Goal: Transaction & Acquisition: Purchase product/service

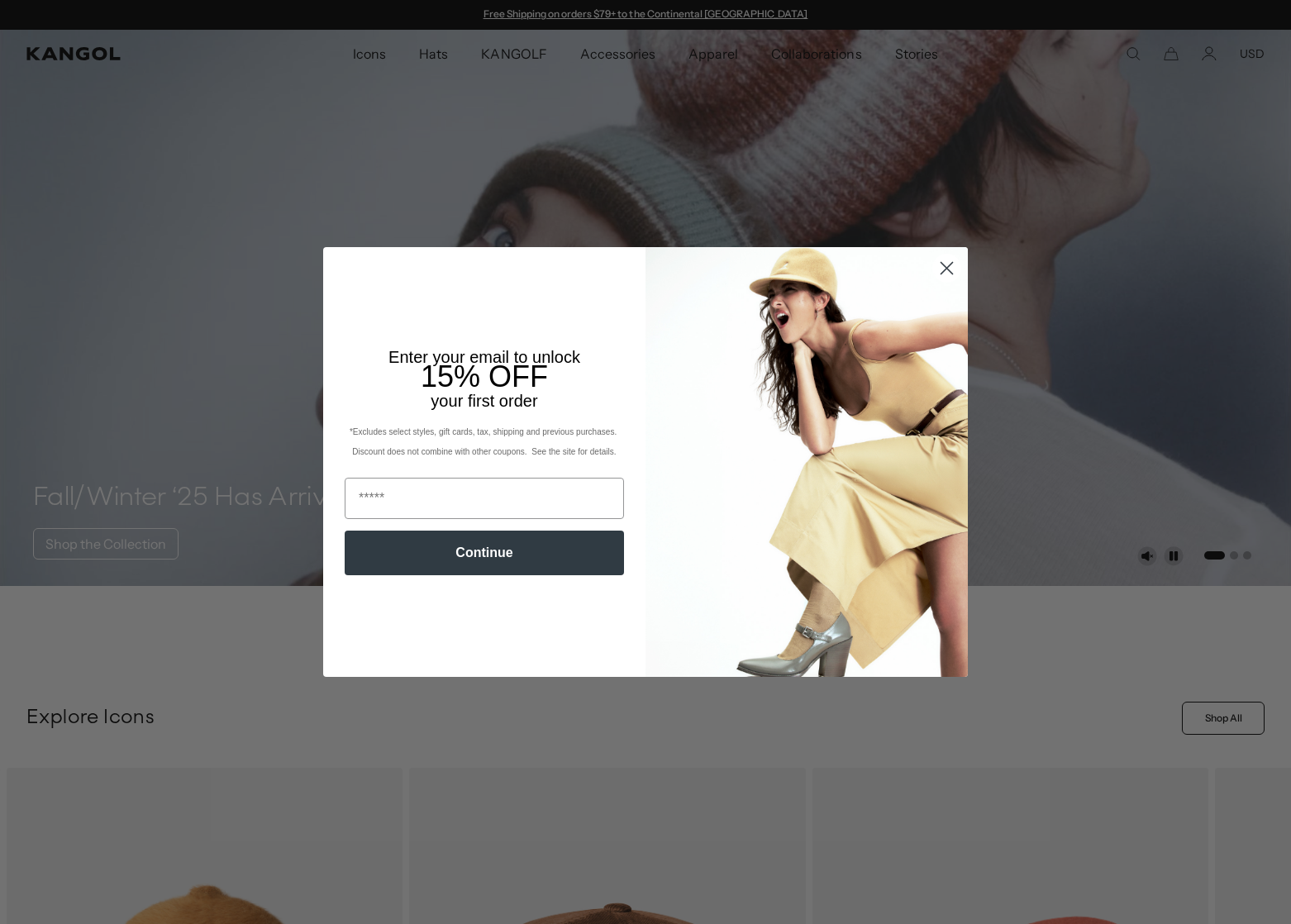
click at [952, 272] on icon "Close dialog" at bounding box center [947, 267] width 11 height 11
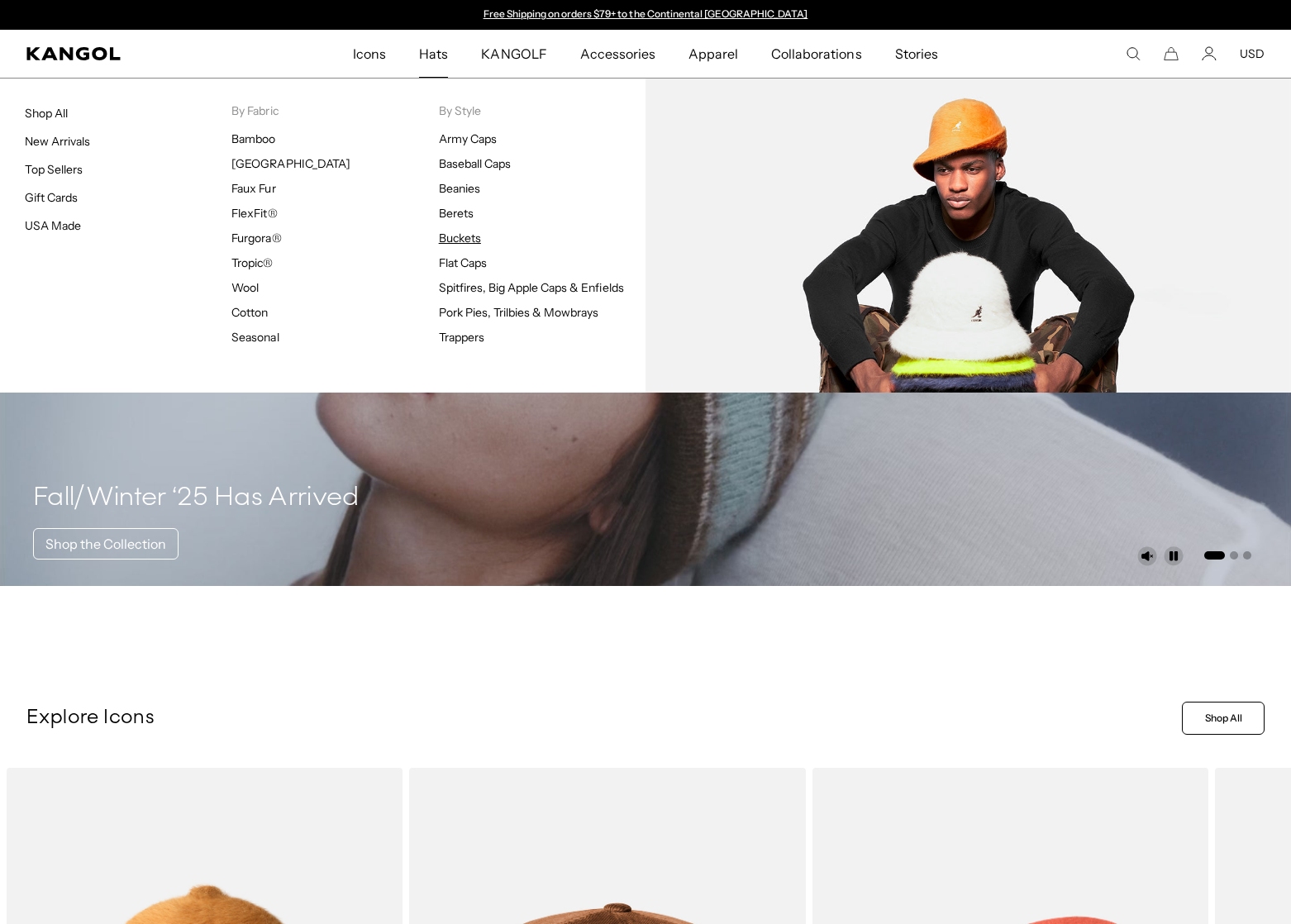
click at [450, 242] on link "Buckets" at bounding box center [460, 238] width 42 height 15
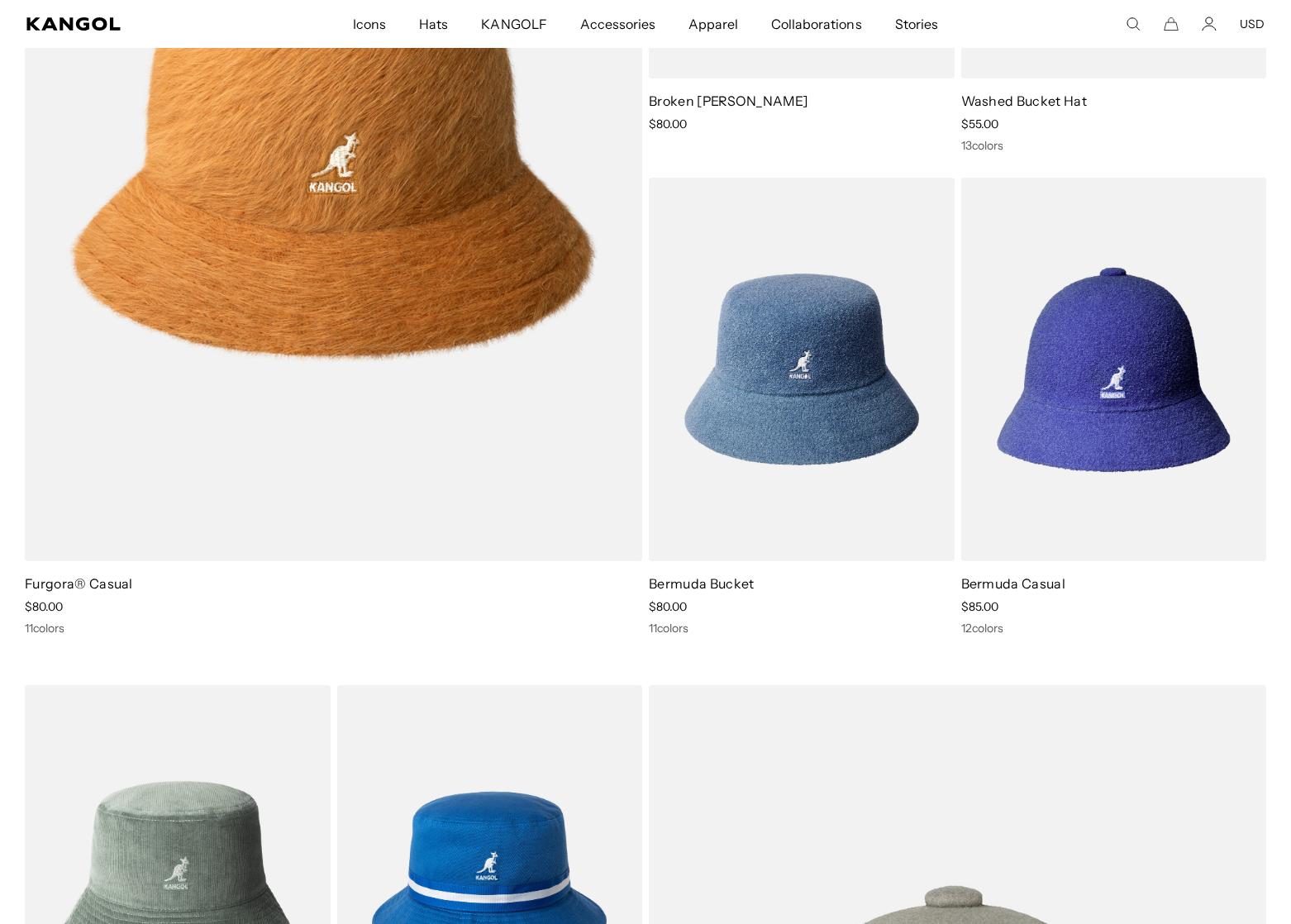
scroll to position [1655, 0]
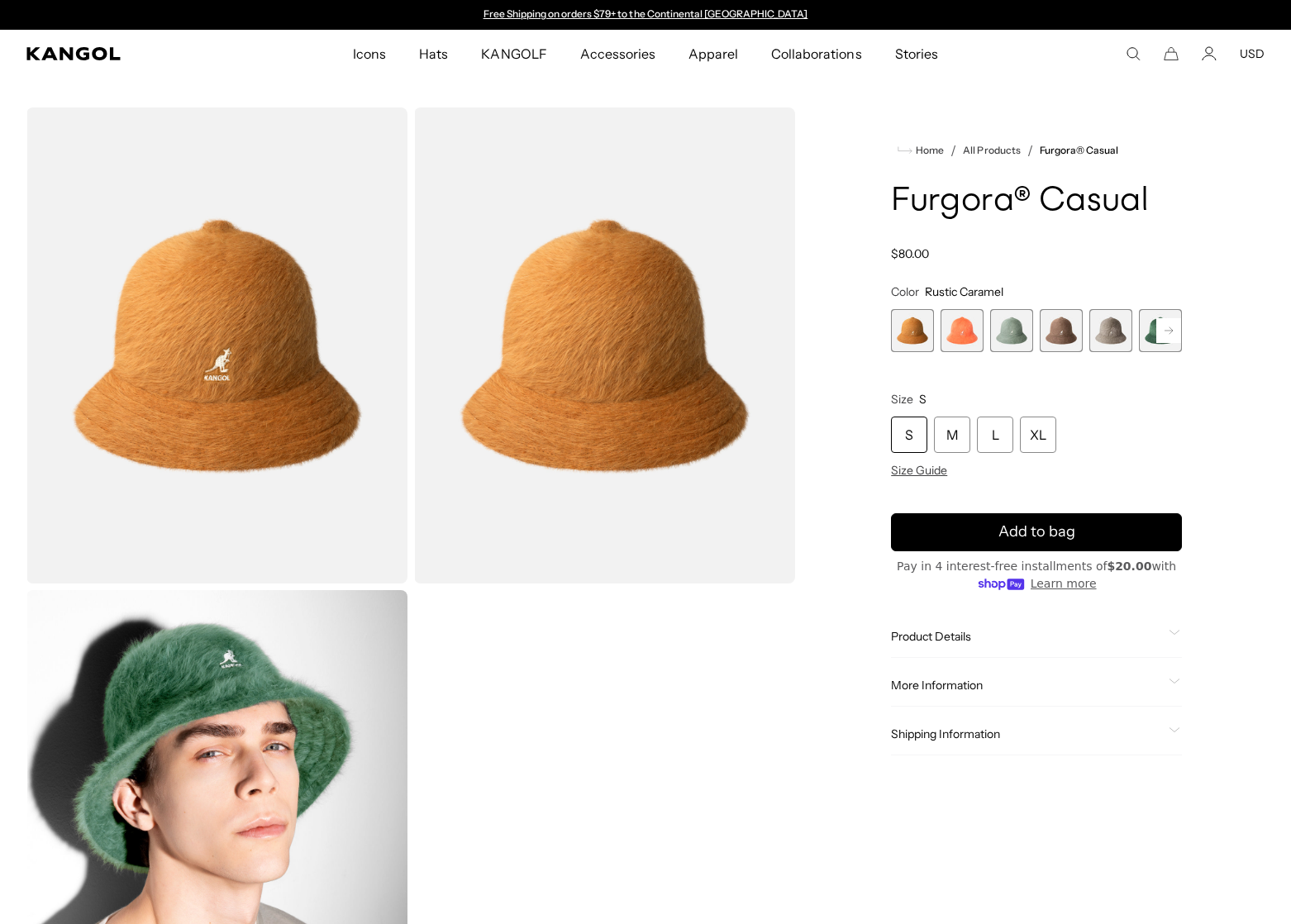
click at [1160, 333] on rect at bounding box center [1168, 331] width 25 height 24
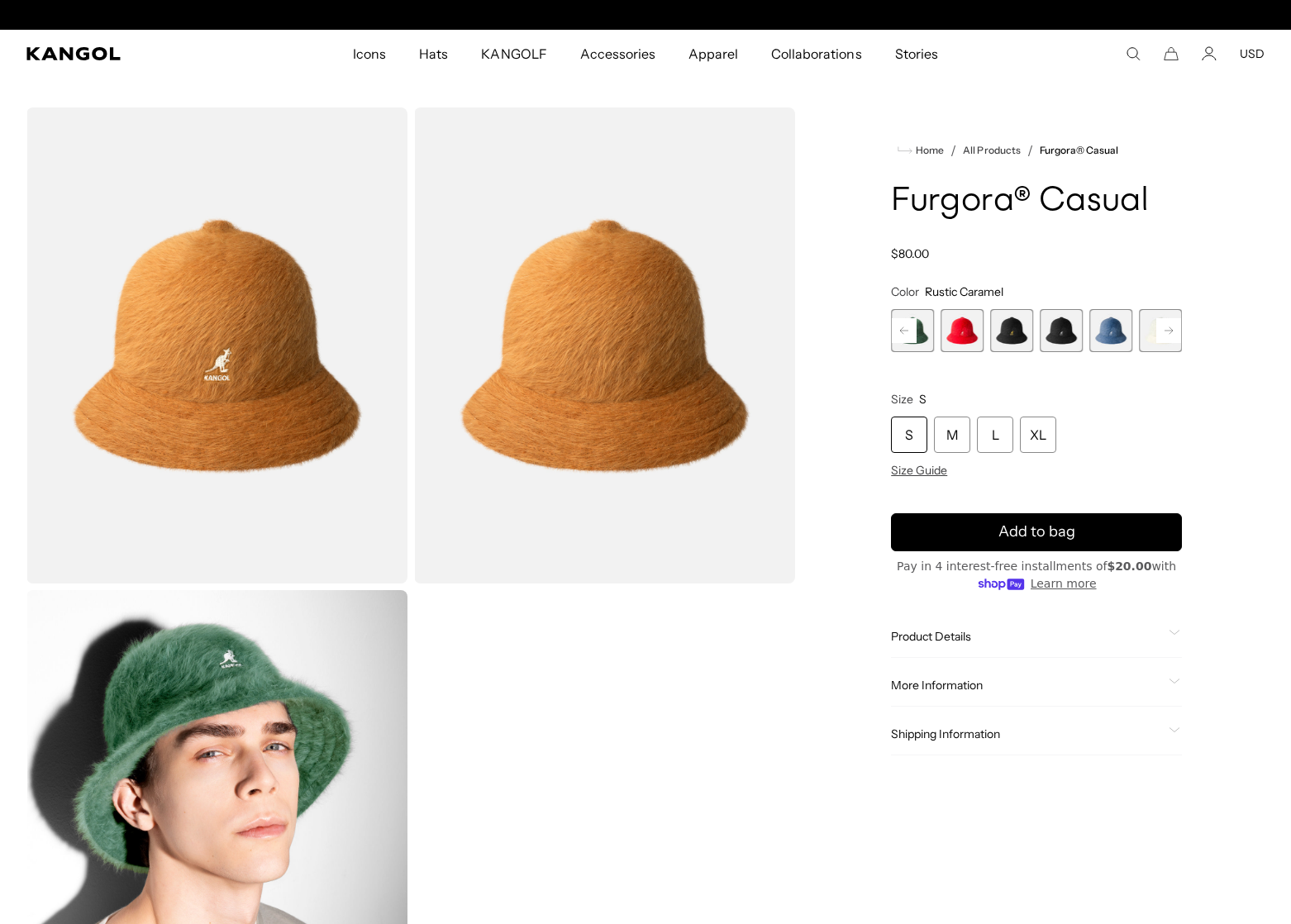
click at [1074, 332] on span "9 of 12" at bounding box center [1061, 331] width 43 height 43
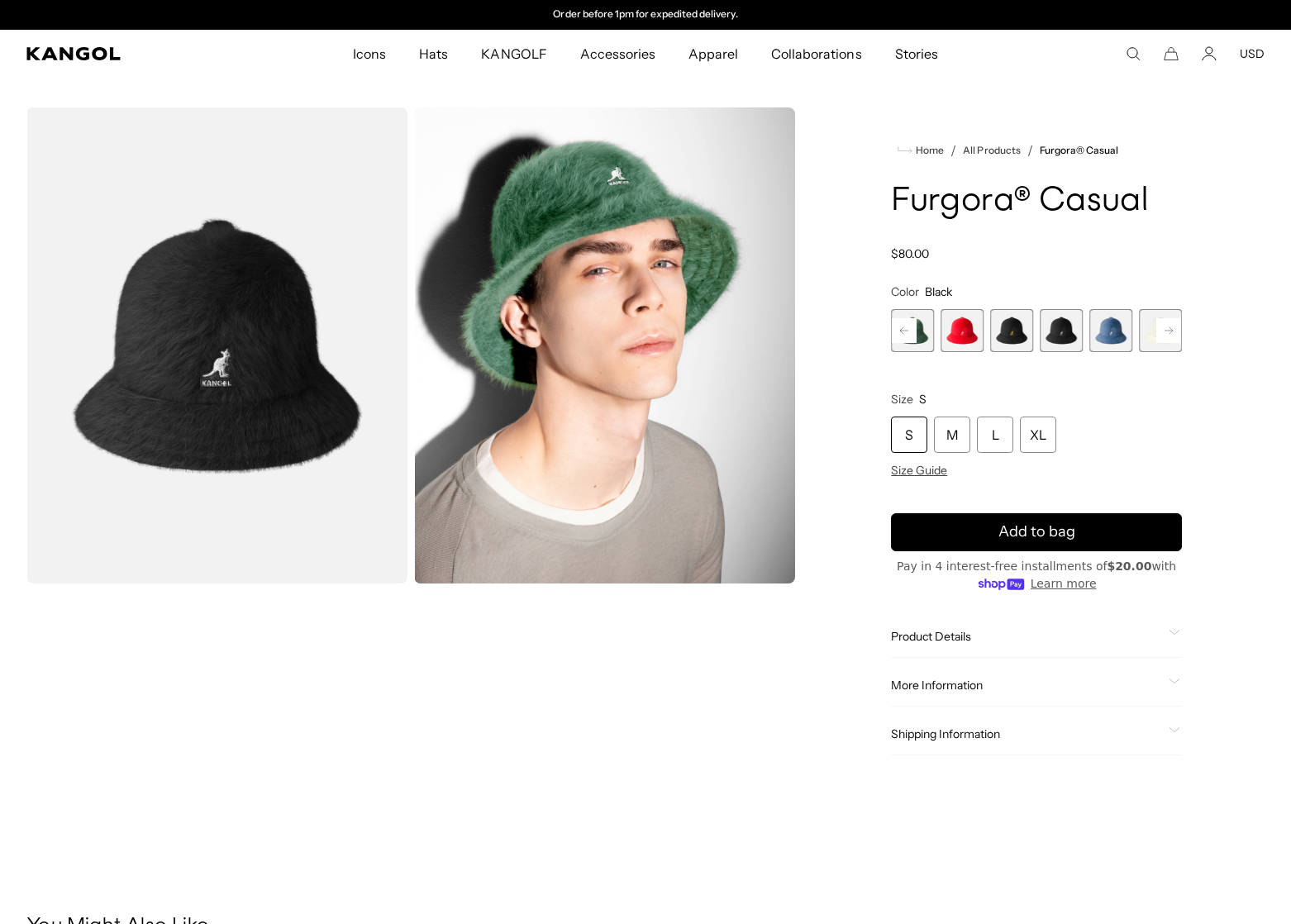
click at [1100, 335] on span "10 of 12" at bounding box center [1111, 331] width 43 height 43
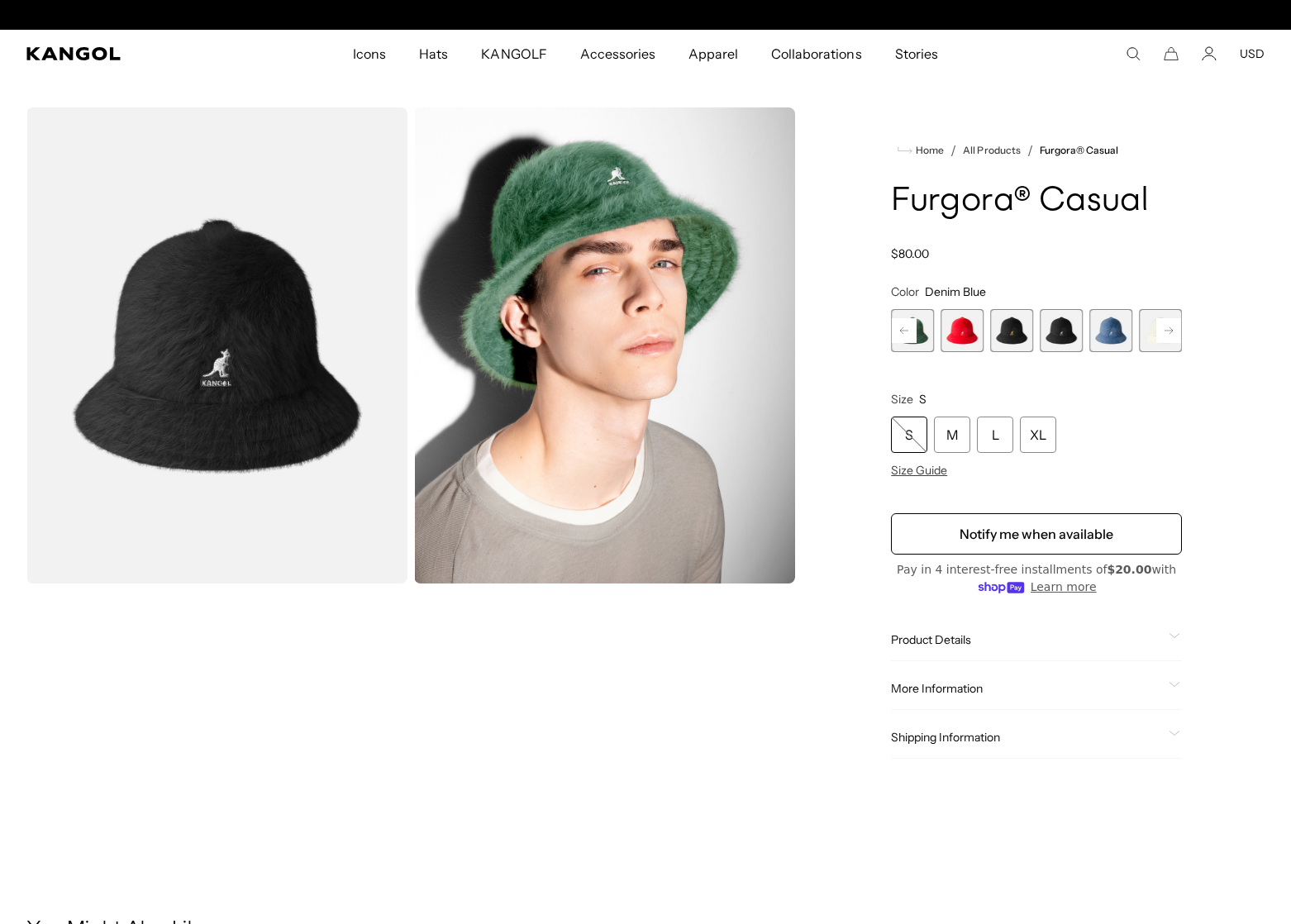
scroll to position [0, 0]
click at [1116, 324] on span "10 of 12" at bounding box center [1111, 331] width 43 height 43
click at [1174, 326] on rect at bounding box center [1168, 331] width 25 height 24
click at [1174, 331] on span "12 of 12" at bounding box center [1161, 331] width 43 height 43
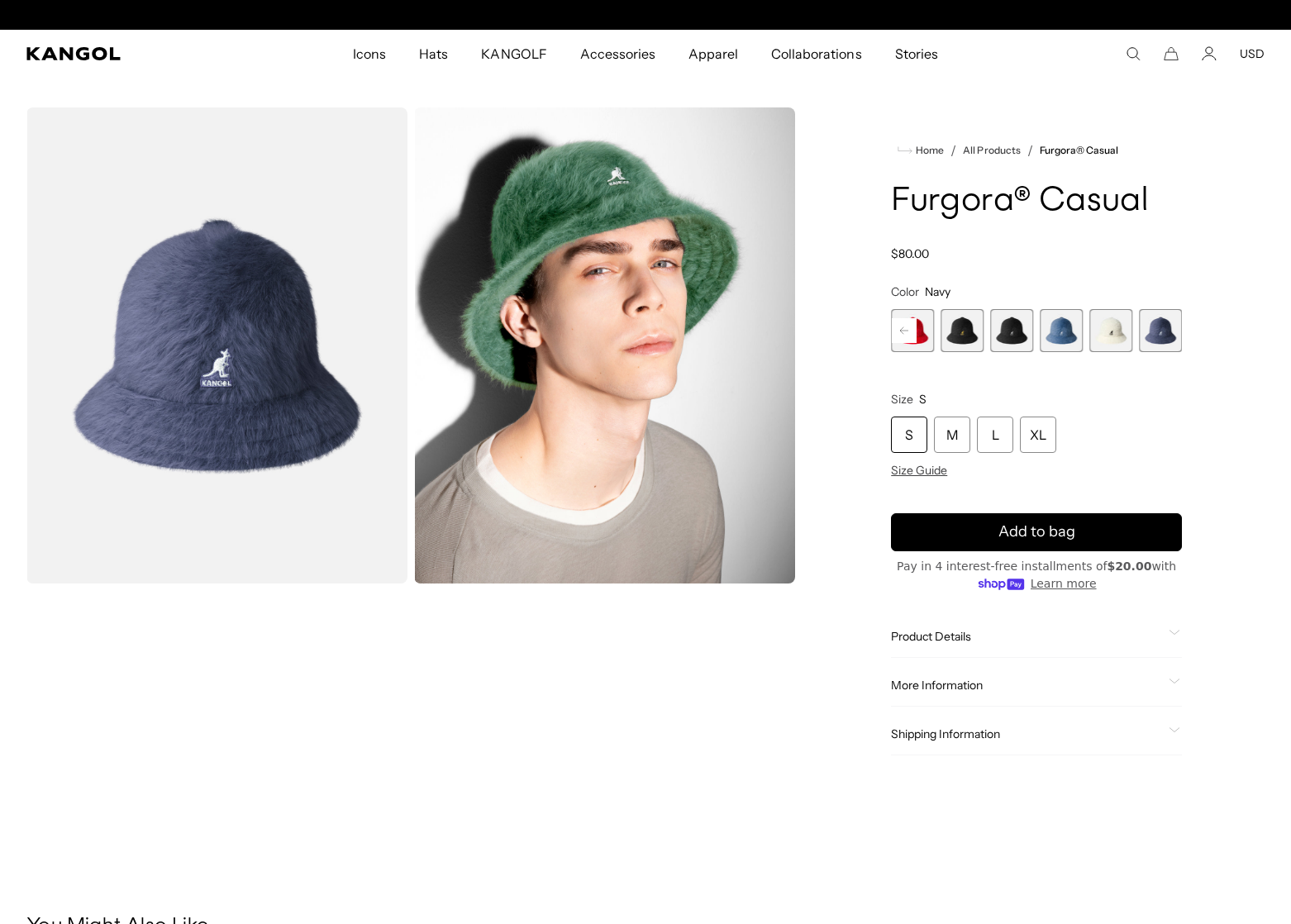
scroll to position [0, 340]
click at [905, 431] on div "S" at bounding box center [909, 434] width 37 height 37
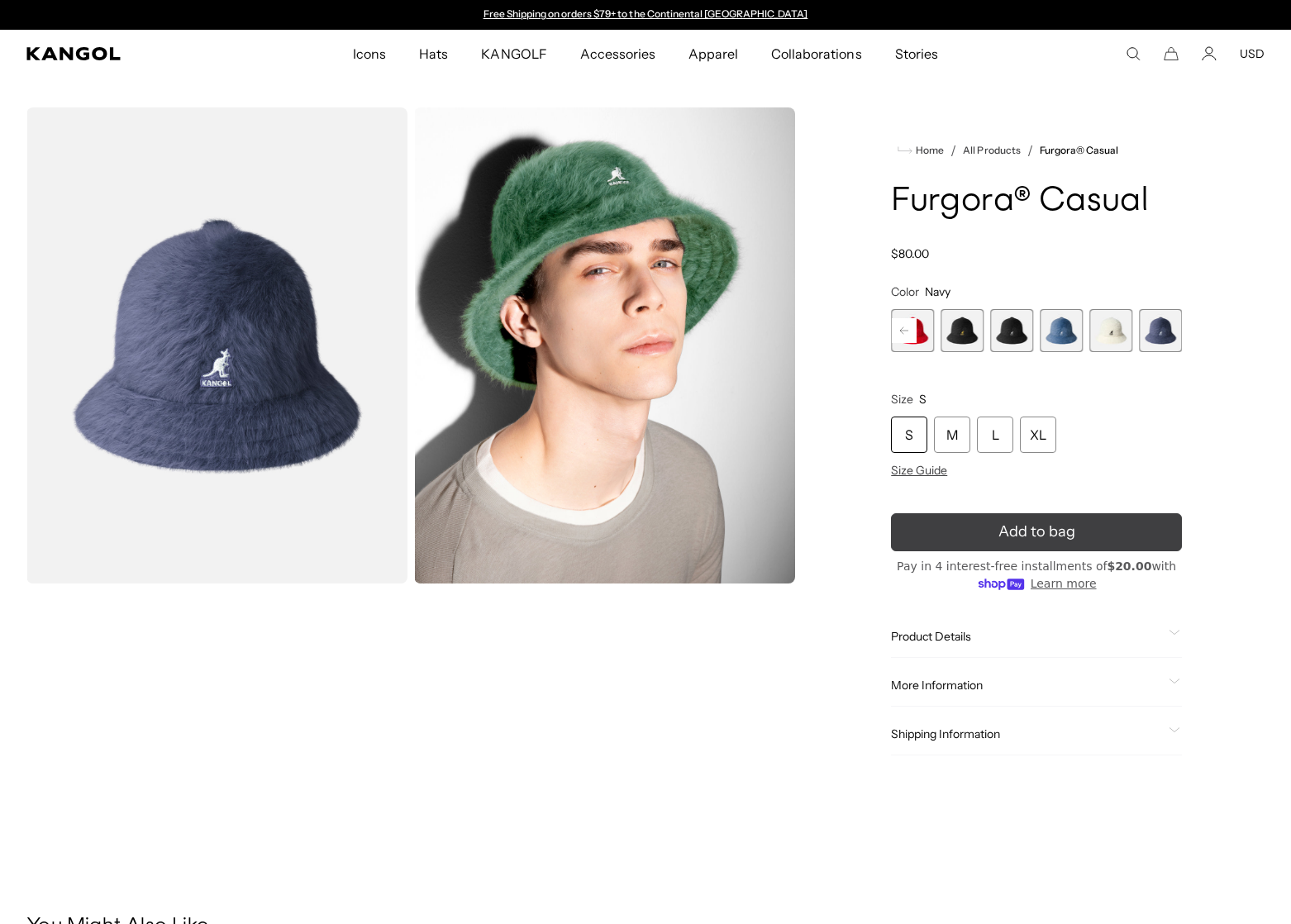
click at [966, 521] on button "Add to bag" at bounding box center [1037, 532] width 291 height 38
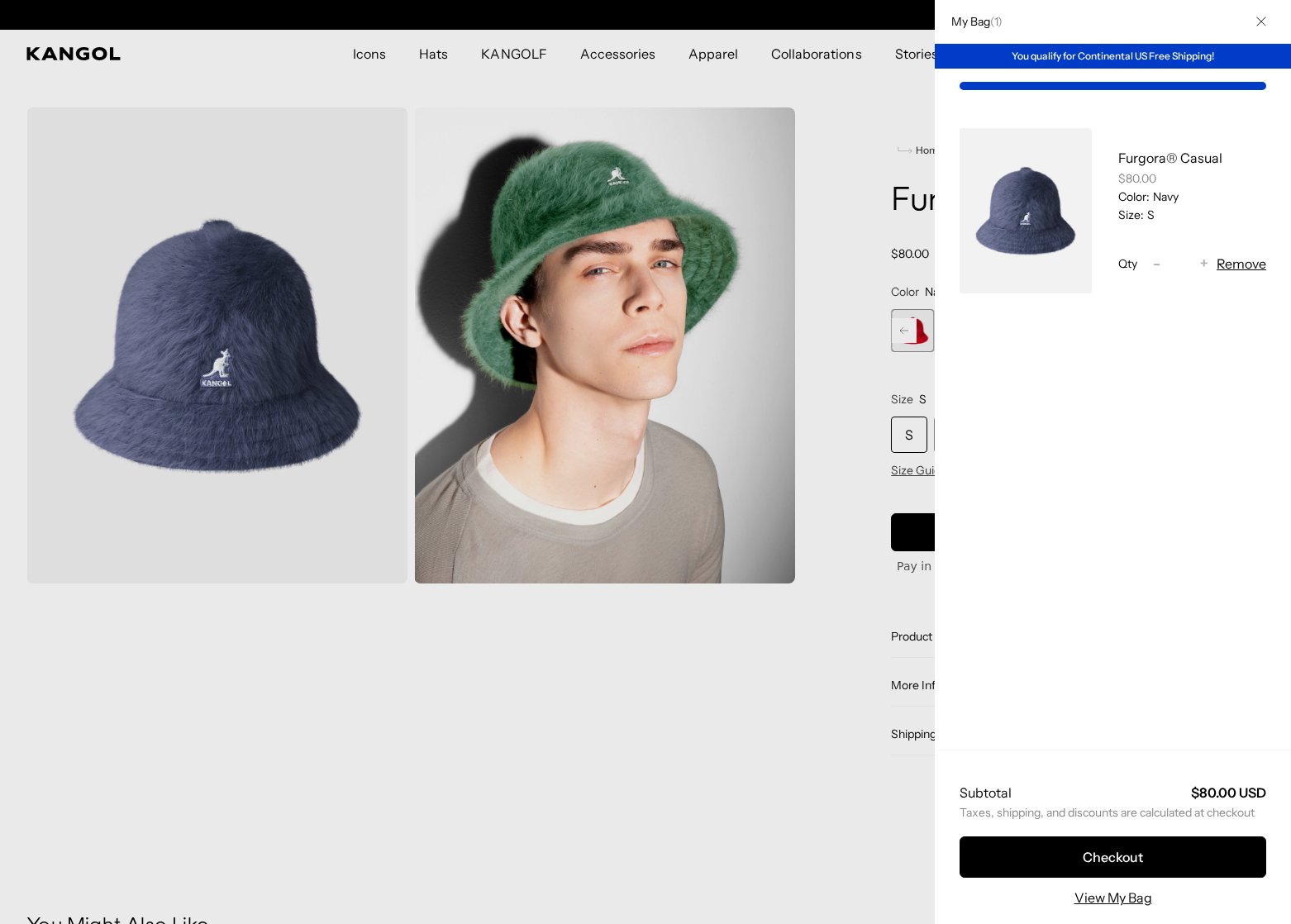
scroll to position [0, 340]
